Goal: Transaction & Acquisition: Book appointment/travel/reservation

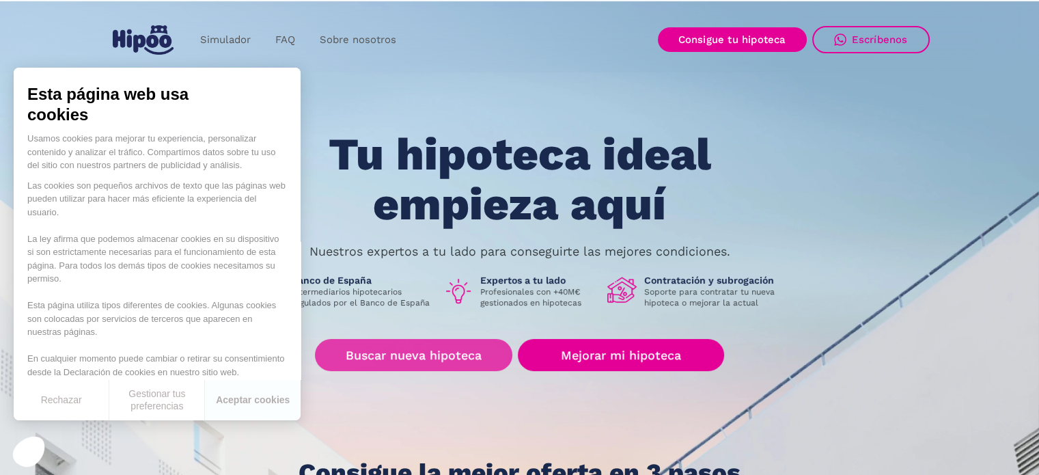
click at [471, 354] on link "Buscar nueva hipoteca" at bounding box center [413, 355] width 197 height 32
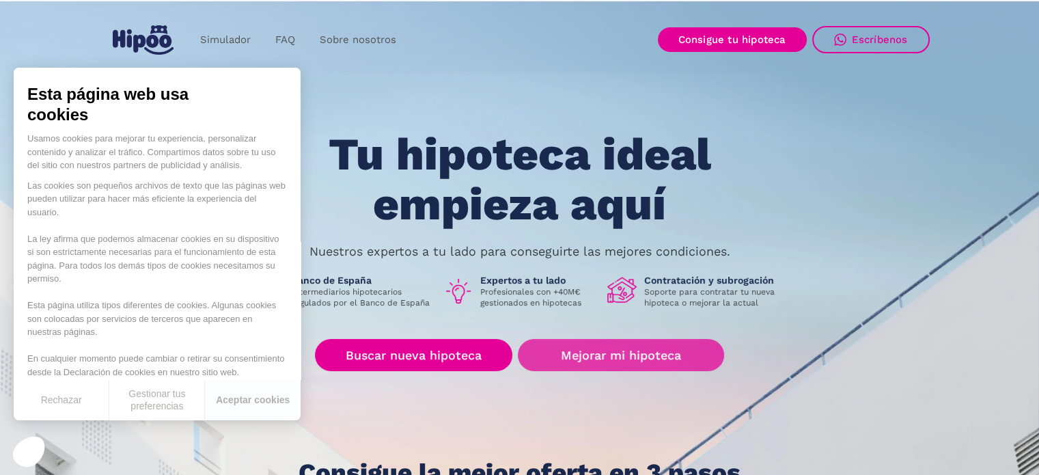
click at [579, 345] on link "Mejorar mi hipoteca" at bounding box center [621, 355] width 206 height 32
